Goal: Transaction & Acquisition: Purchase product/service

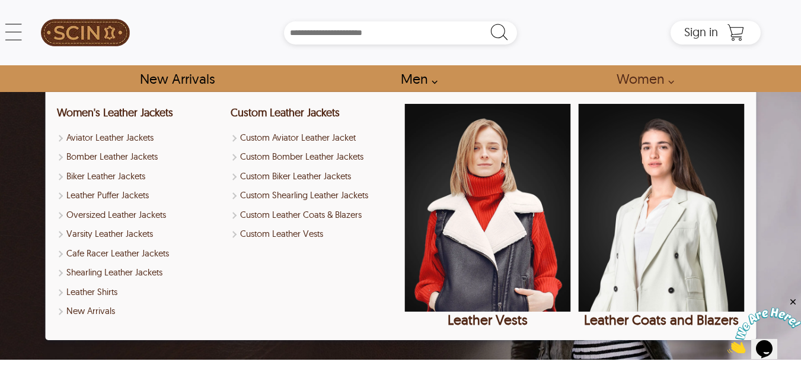
click at [640, 82] on link "Women" at bounding box center [642, 78] width 78 height 27
click at [114, 138] on link "Aviator Leather Jackets" at bounding box center [140, 138] width 166 height 14
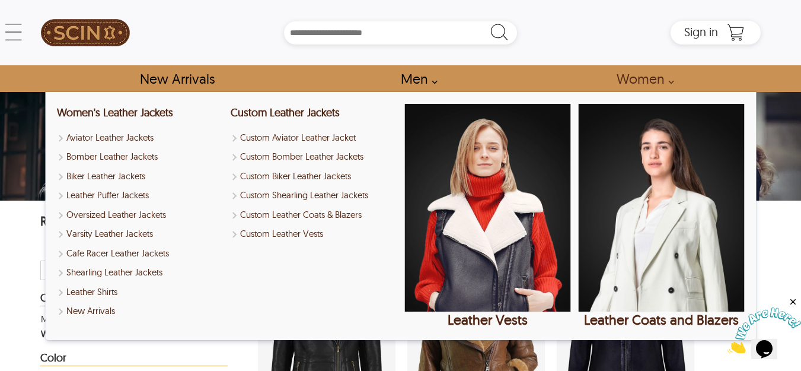
select select "********"
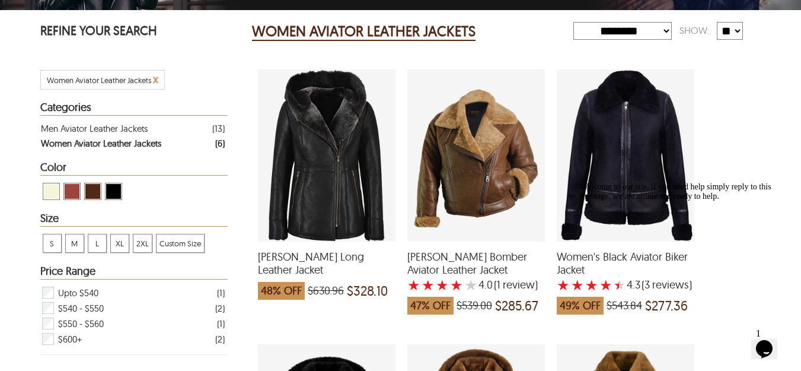
scroll to position [47, 0]
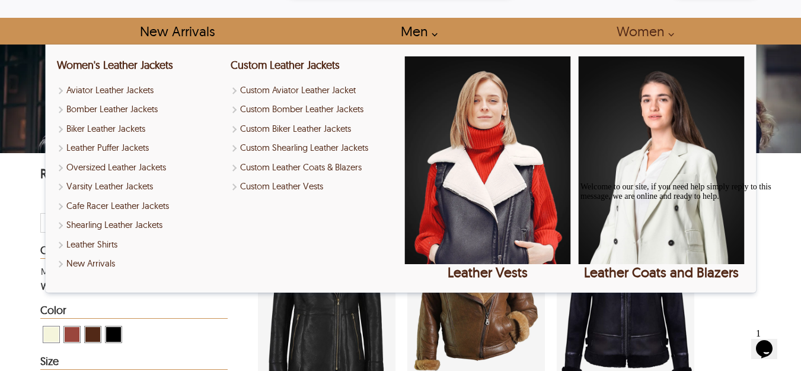
click at [662, 27] on link "Women" at bounding box center [642, 31] width 78 height 27
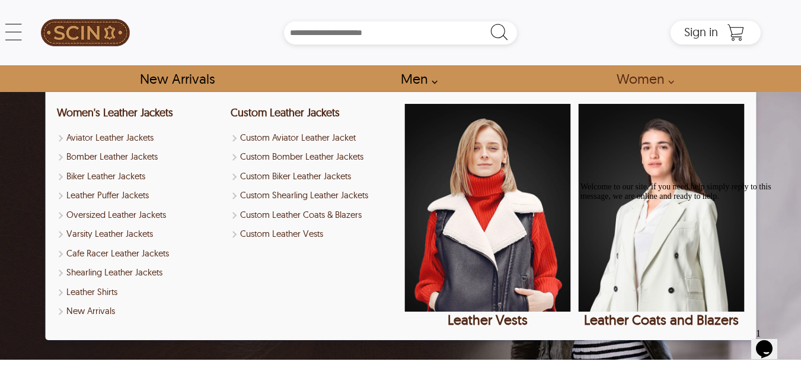
click at [631, 76] on link "Women" at bounding box center [642, 78] width 78 height 27
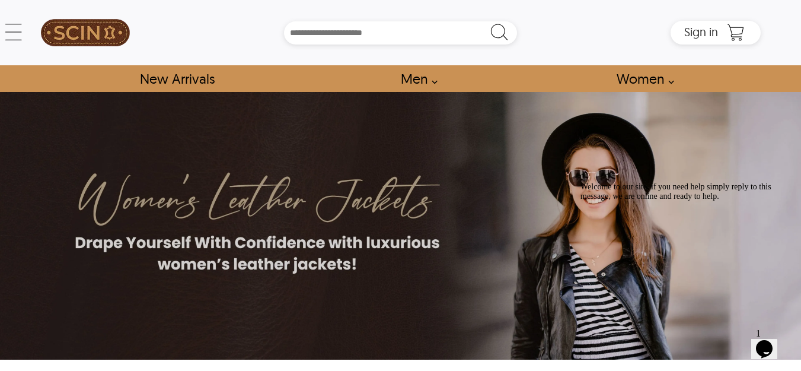
click at [631, 75] on link "Women" at bounding box center [642, 78] width 78 height 27
click at [634, 77] on link "Women" at bounding box center [642, 78] width 78 height 27
click at [653, 82] on link "Women" at bounding box center [642, 78] width 78 height 27
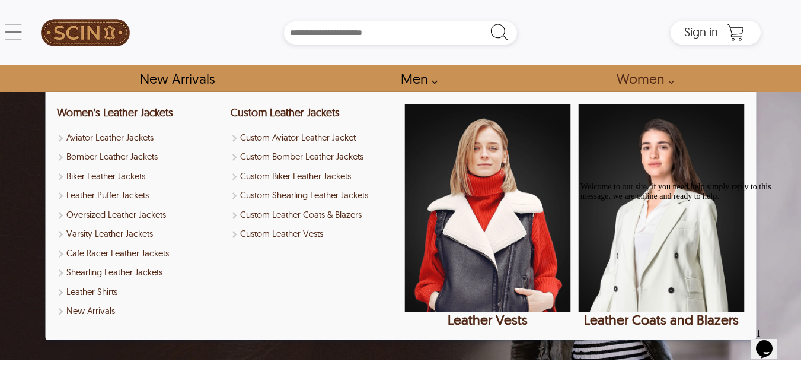
click at [629, 76] on link "Women" at bounding box center [642, 78] width 78 height 27
click at [85, 156] on link "Bomber Leather Jackets" at bounding box center [140, 157] width 166 height 14
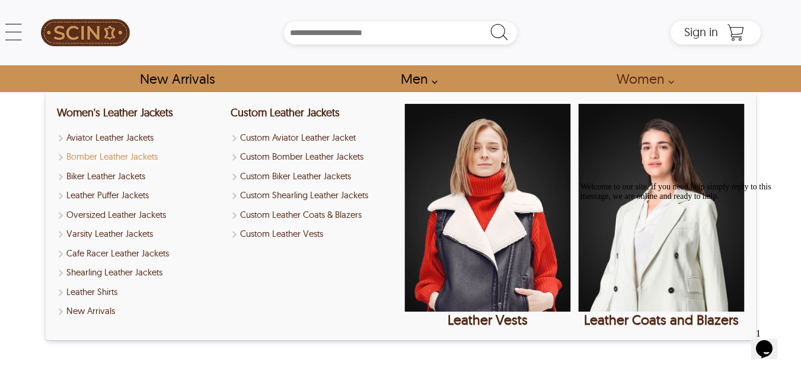
select select "********"
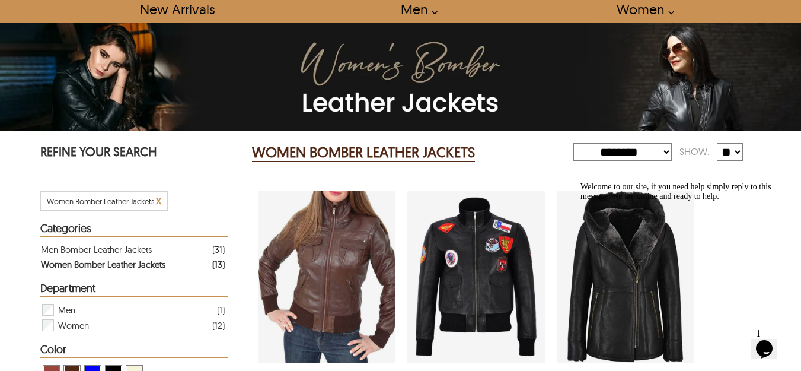
scroll to position [59, 0]
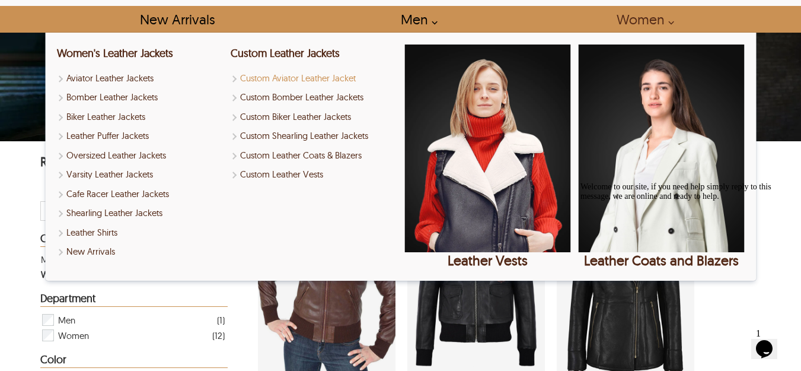
click at [288, 76] on link "Custom Aviator Leather Jacket" at bounding box center [314, 79] width 166 height 14
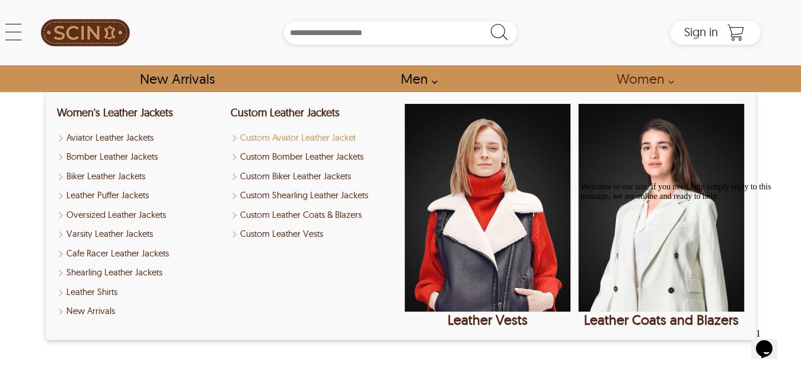
select select "********"
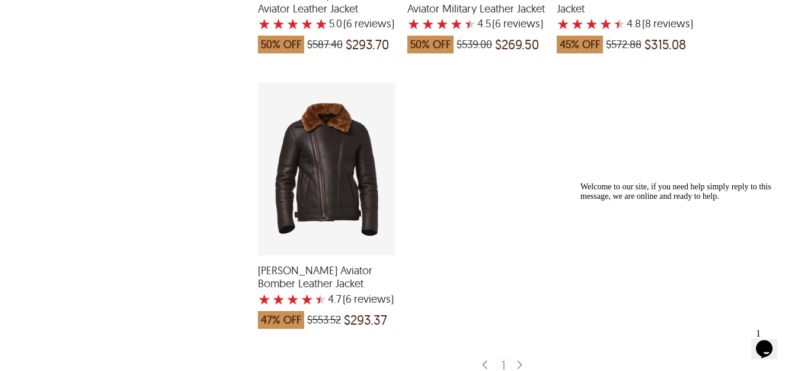
scroll to position [1897, 0]
